Goal: Navigation & Orientation: Find specific page/section

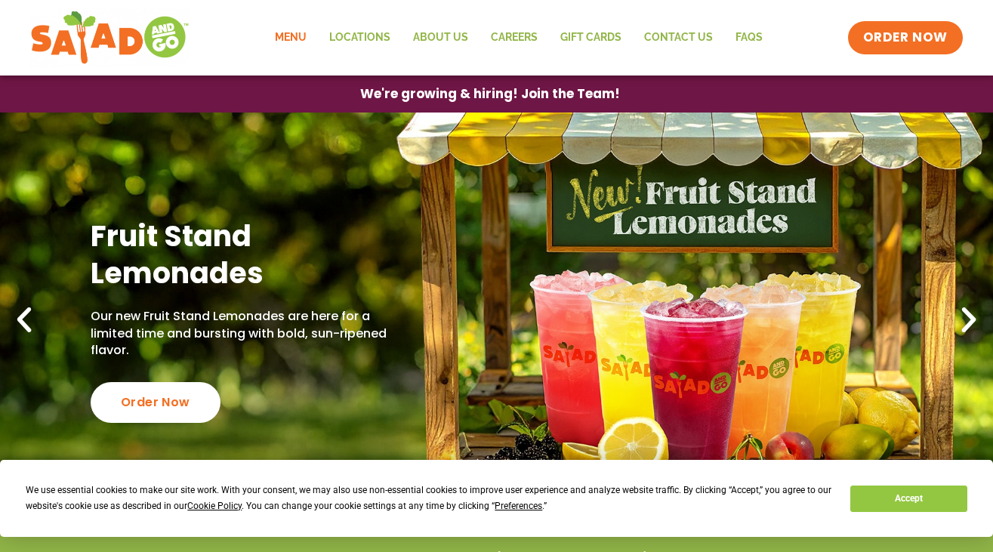
click at [301, 39] on link "Menu" at bounding box center [291, 37] width 54 height 35
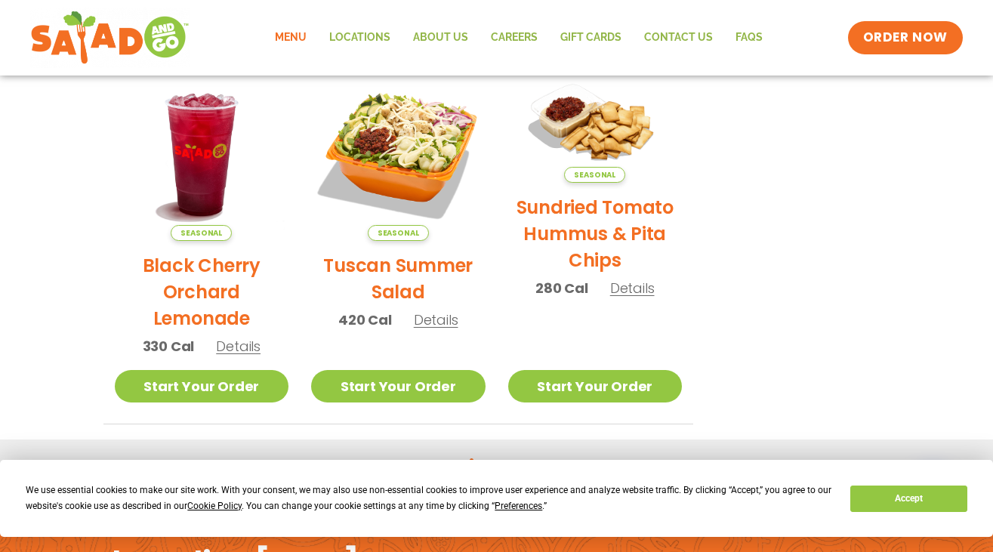
scroll to position [735, 0]
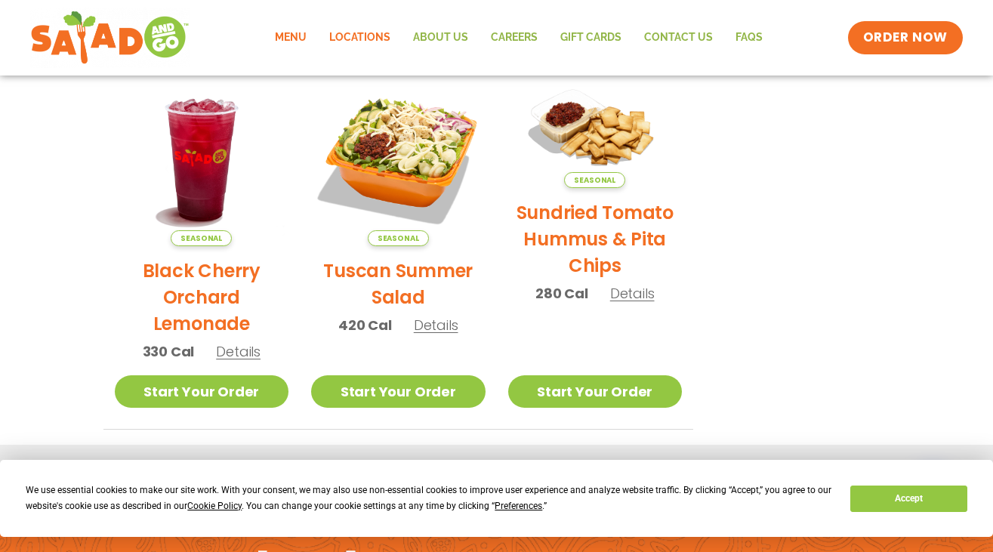
click at [378, 32] on link "Locations" at bounding box center [360, 37] width 84 height 35
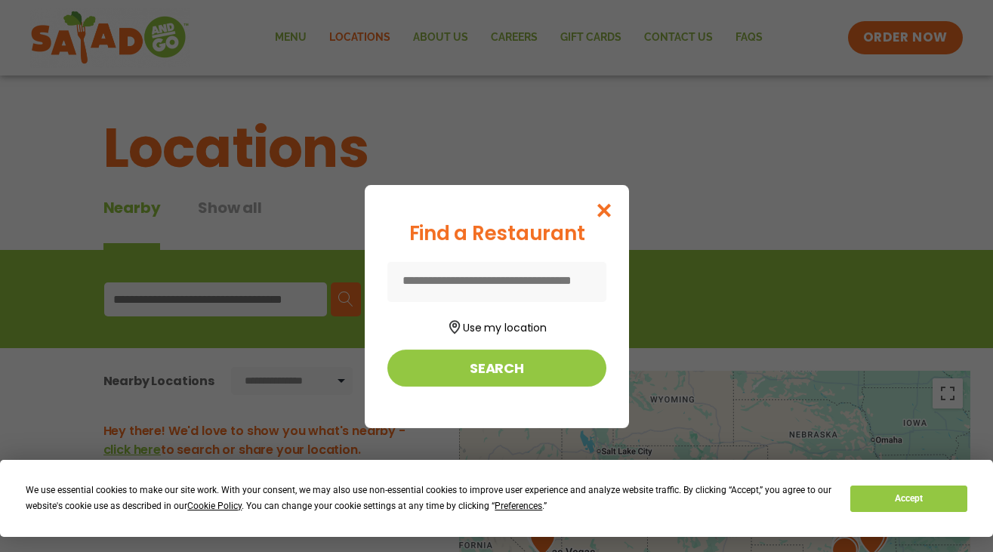
click at [460, 300] on input at bounding box center [496, 282] width 219 height 40
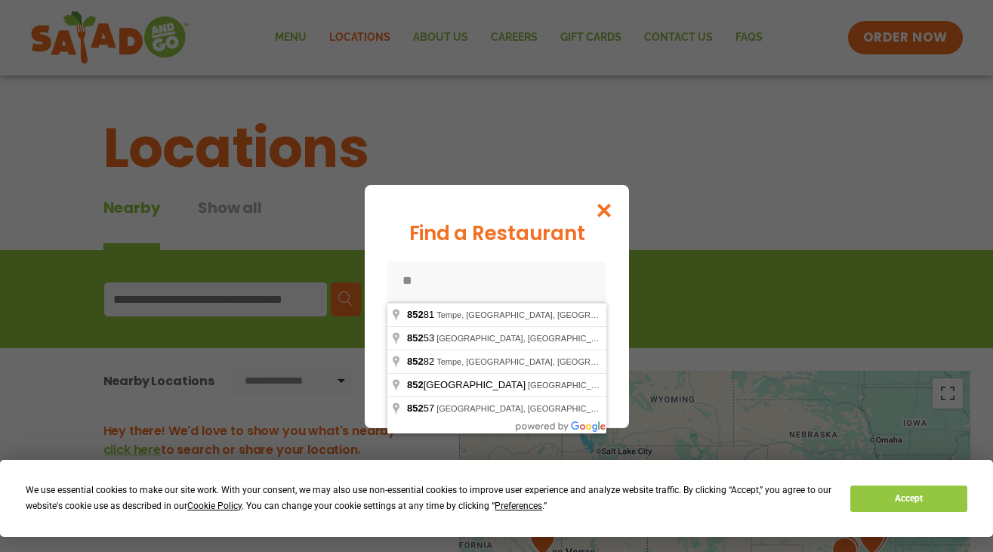
type input "*"
type input "**********"
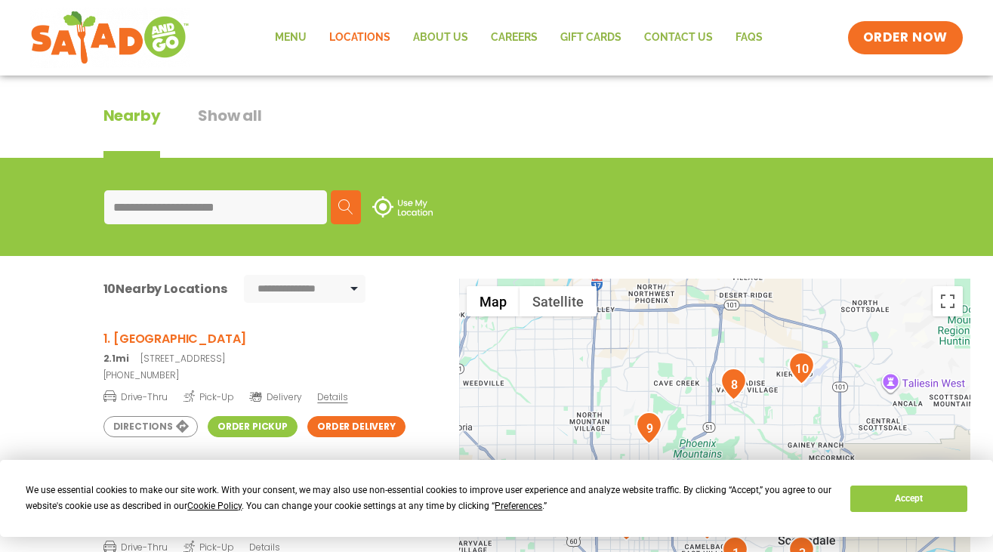
scroll to position [217, 0]
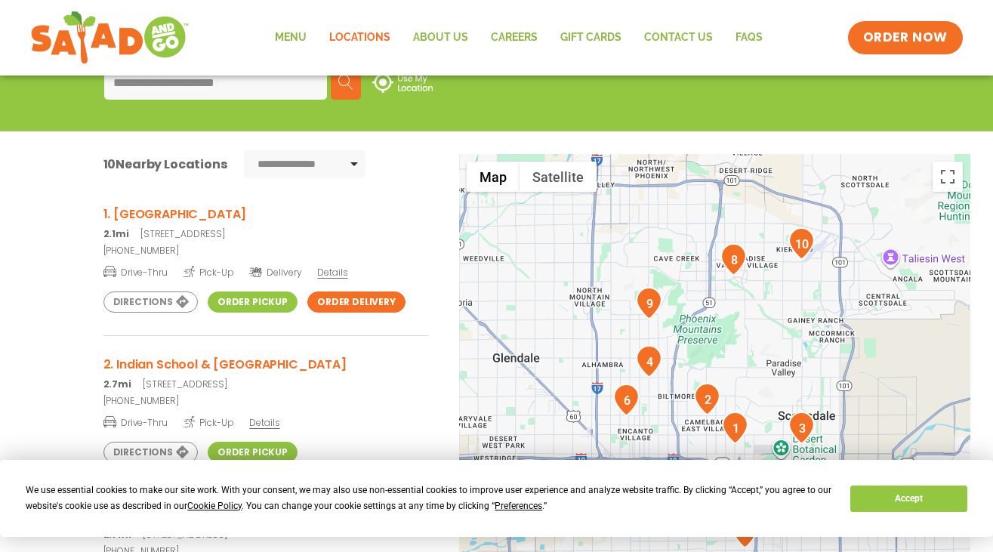
click at [158, 365] on h3 "2. Indian School & 32nd St" at bounding box center [265, 364] width 325 height 19
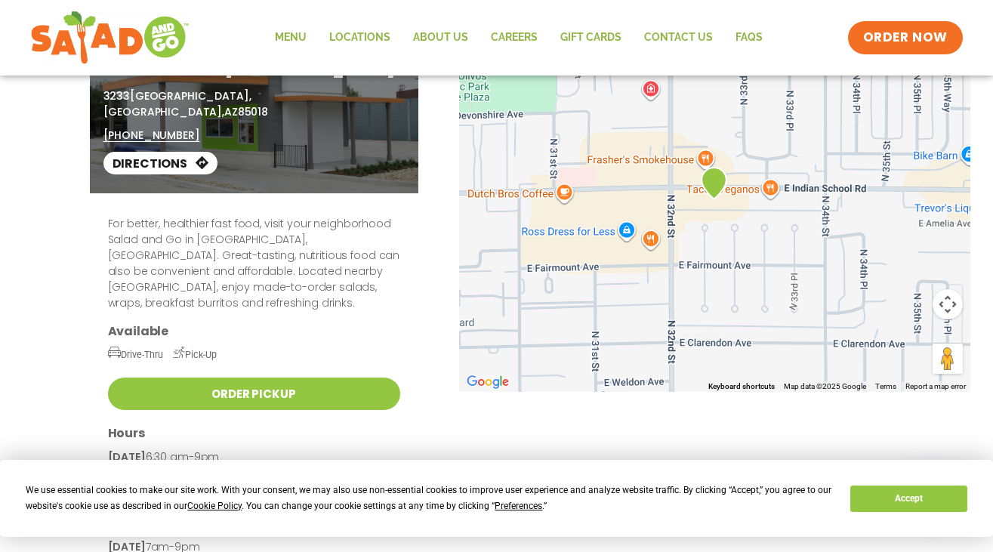
scroll to position [132, 0]
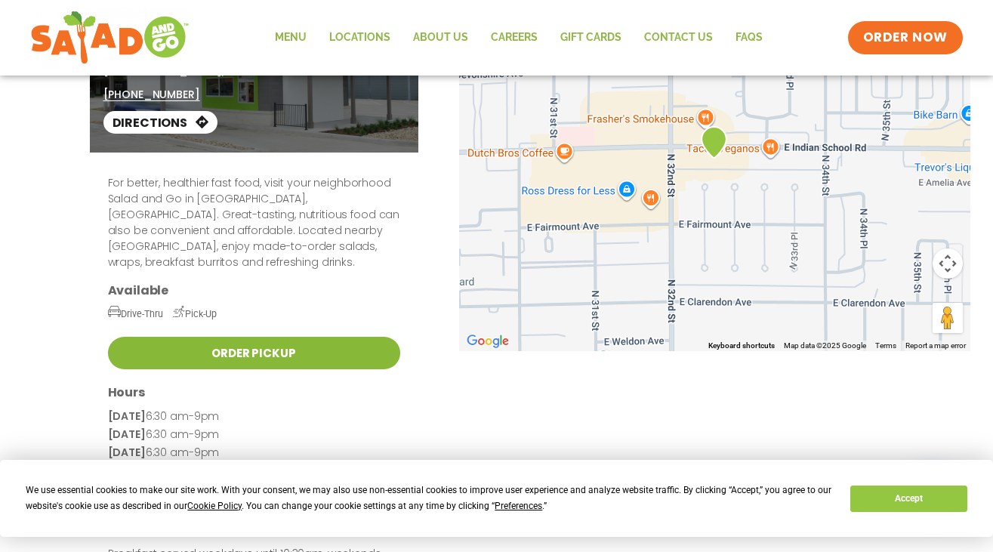
click at [316, 337] on link "Order Pickup" at bounding box center [254, 353] width 292 height 32
